Goal: Information Seeking & Learning: Learn about a topic

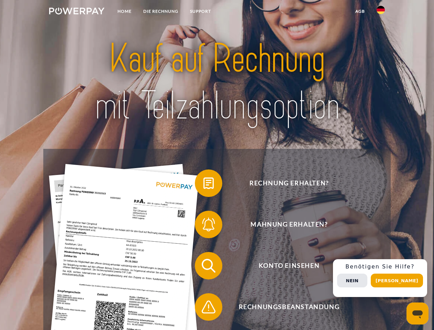
click at [77, 12] on img at bounding box center [76, 11] width 55 height 7
click at [381, 12] on img at bounding box center [380, 10] width 8 height 8
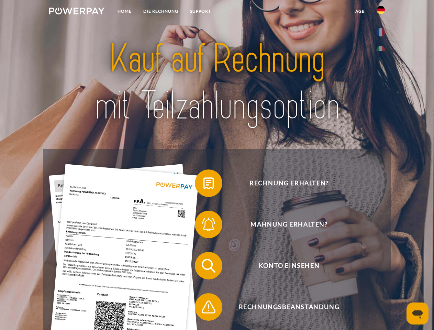
click at [360, 11] on link "agb" at bounding box center [359, 11] width 21 height 12
click at [203, 184] on span at bounding box center [198, 183] width 34 height 34
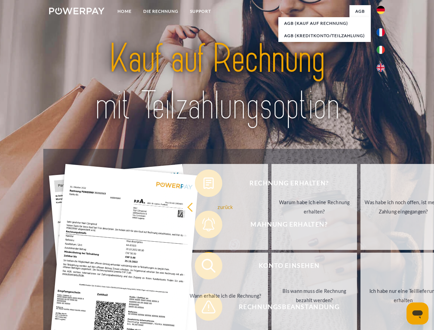
click at [203, 226] on link "zurück" at bounding box center [226, 207] width 86 height 86
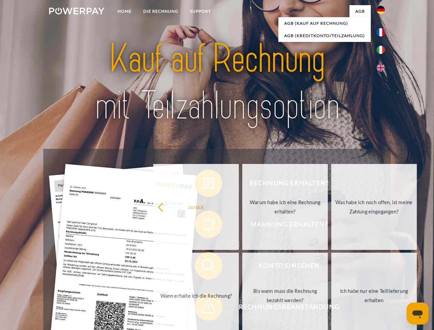
click at [203, 267] on link "Wann erhalte ich die Rechnung?" at bounding box center [196, 295] width 86 height 86
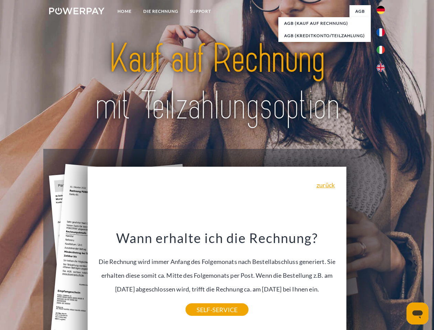
click at [203, 308] on div "Wann erhalte ich die Rechnung? Die Rechnung wird immer Anfang des Folgemonats n…" at bounding box center [217, 269] width 251 height 80
click at [382, 278] on div "Rechnung erhalten? Mahnung erhalten? Konto einsehen" at bounding box center [216, 286] width 347 height 275
click at [365, 279] on span "Konto einsehen" at bounding box center [289, 265] width 168 height 27
click at [399, 280] on header "Home DIE RECHNUNG SUPPORT" at bounding box center [217, 237] width 434 height 474
